Goal: Navigation & Orientation: Find specific page/section

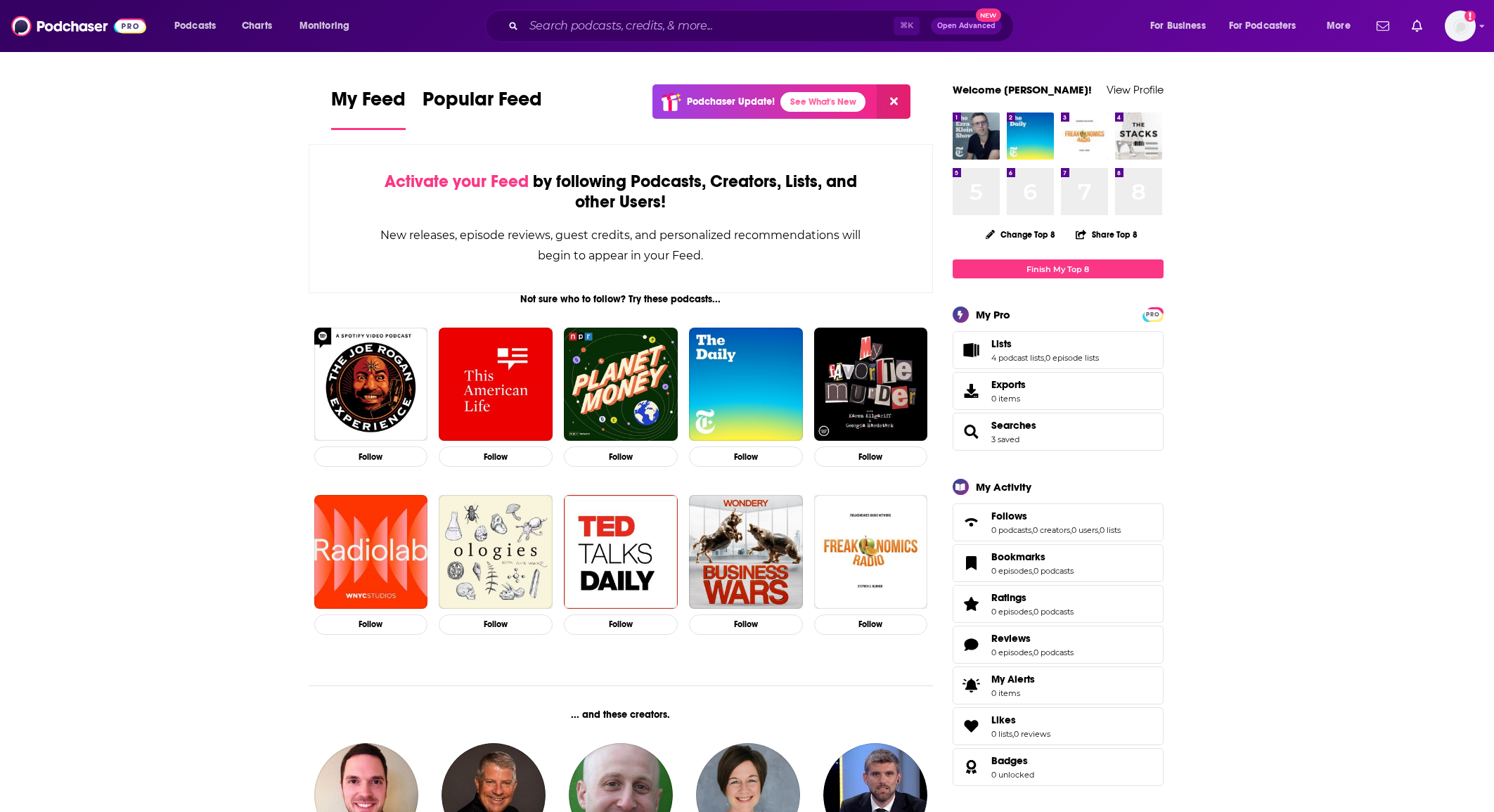
click at [1045, 354] on span "," at bounding box center [1045, 358] width 2 height 10
click at [1017, 354] on link "4 podcast lists" at bounding box center [1017, 358] width 52 height 10
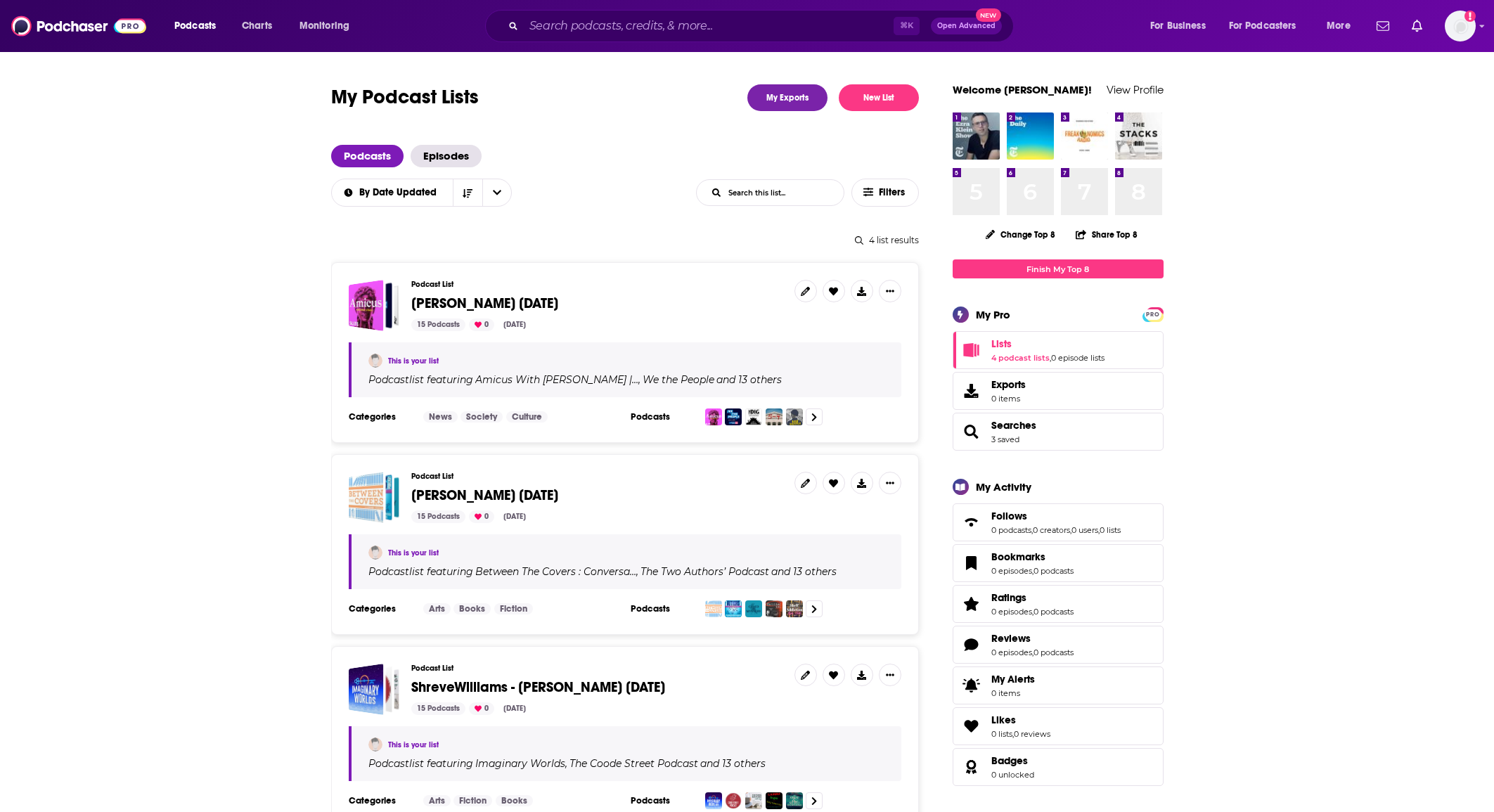
click at [517, 298] on span "[PERSON_NAME] [DATE]" at bounding box center [485, 303] width 147 height 17
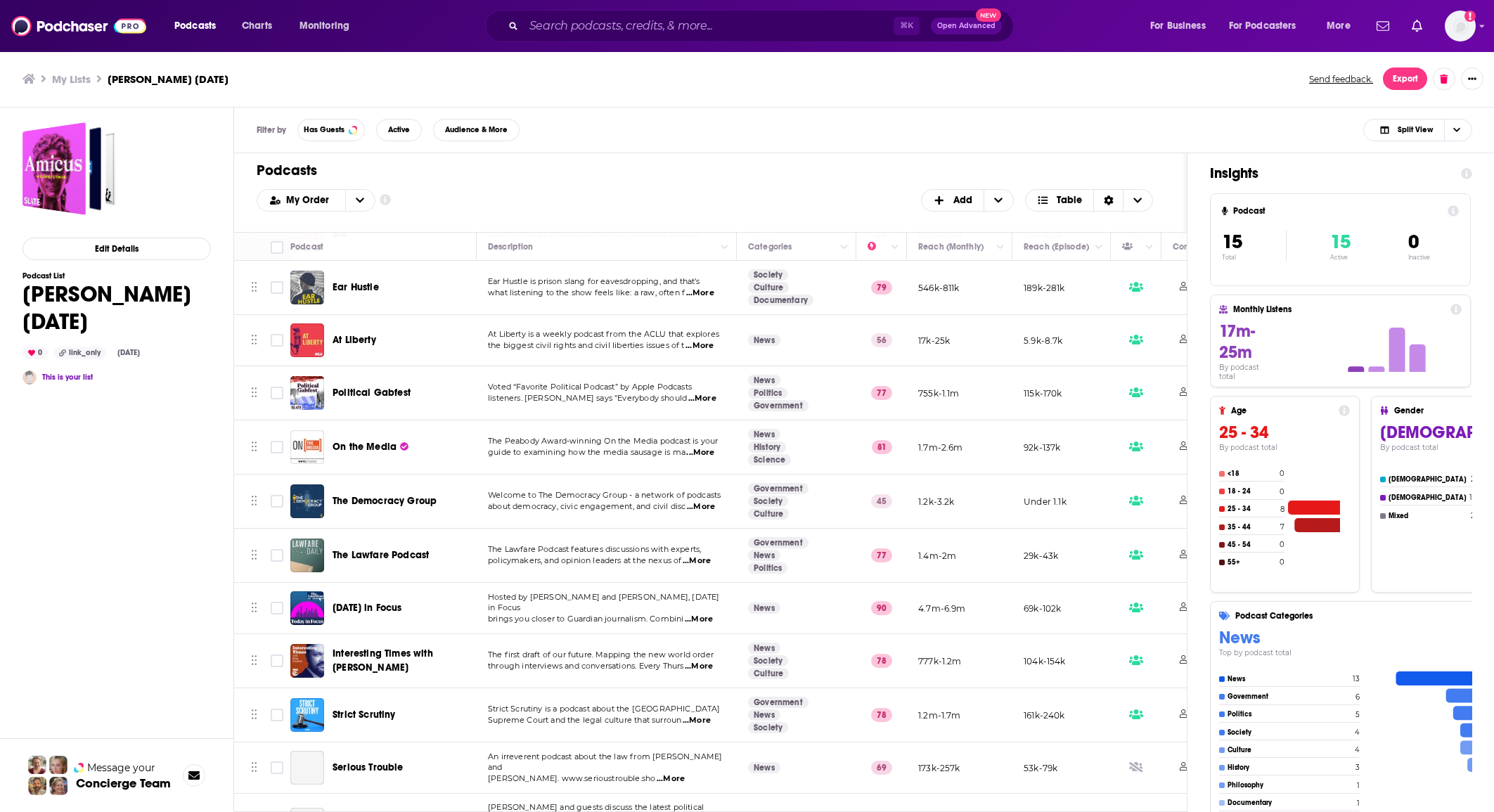
scroll to position [241, 0]
